Goal: Check status: Check status

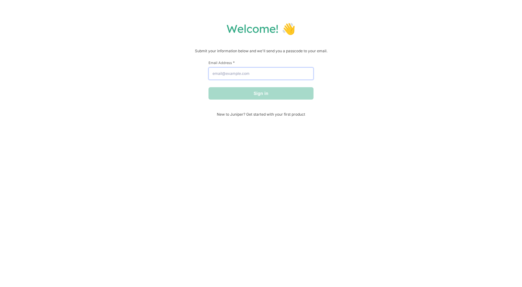
click at [243, 75] on input "Email Address *" at bounding box center [261, 73] width 105 height 12
type input "[EMAIL_ADDRESS][DOMAIN_NAME]"
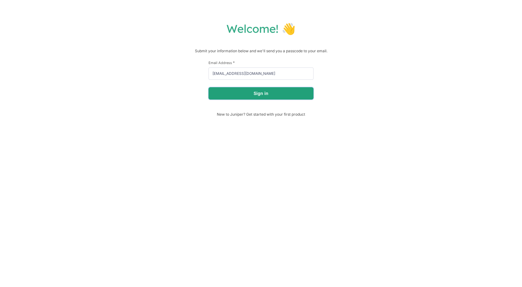
click at [251, 92] on button "Sign in" at bounding box center [261, 93] width 105 height 12
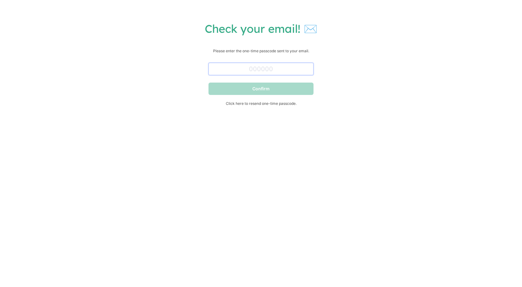
click at [254, 70] on input "text" at bounding box center [261, 69] width 105 height 12
paste input "366988"
type input "366988"
click at [209, 83] on button "Confirm" at bounding box center [261, 89] width 105 height 12
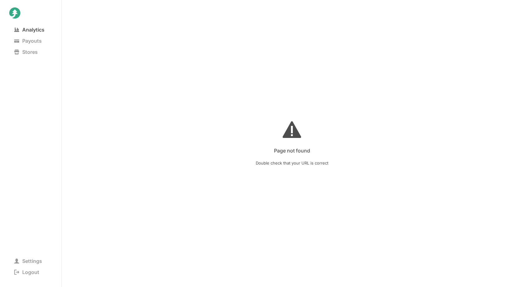
click at [33, 28] on span "Analytics" at bounding box center [29, 29] width 40 height 9
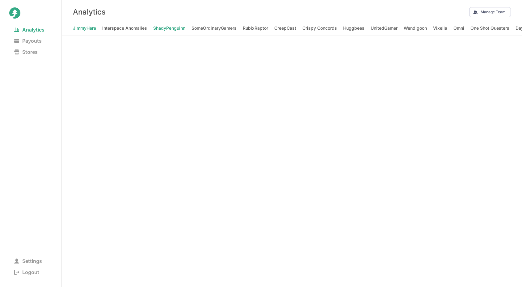
click at [175, 27] on span "ShadyPenguinn" at bounding box center [169, 28] width 32 height 9
click at [282, 29] on span "CreepCast" at bounding box center [285, 28] width 22 height 9
click at [461, 26] on span "Indeimaus" at bounding box center [464, 28] width 21 height 9
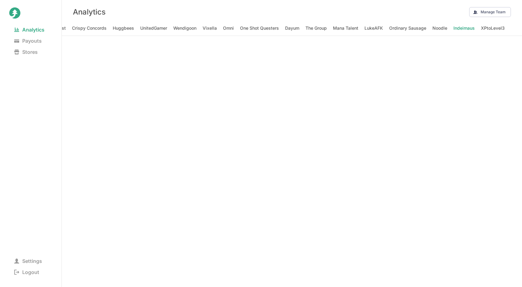
click at [56, 121] on div "Analytics Payouts Stores Settings Logout" at bounding box center [31, 143] width 62 height 287
click at [40, 116] on nav "Analytics Payouts Stores" at bounding box center [30, 87] width 43 height 127
